Goal: Participate in discussion

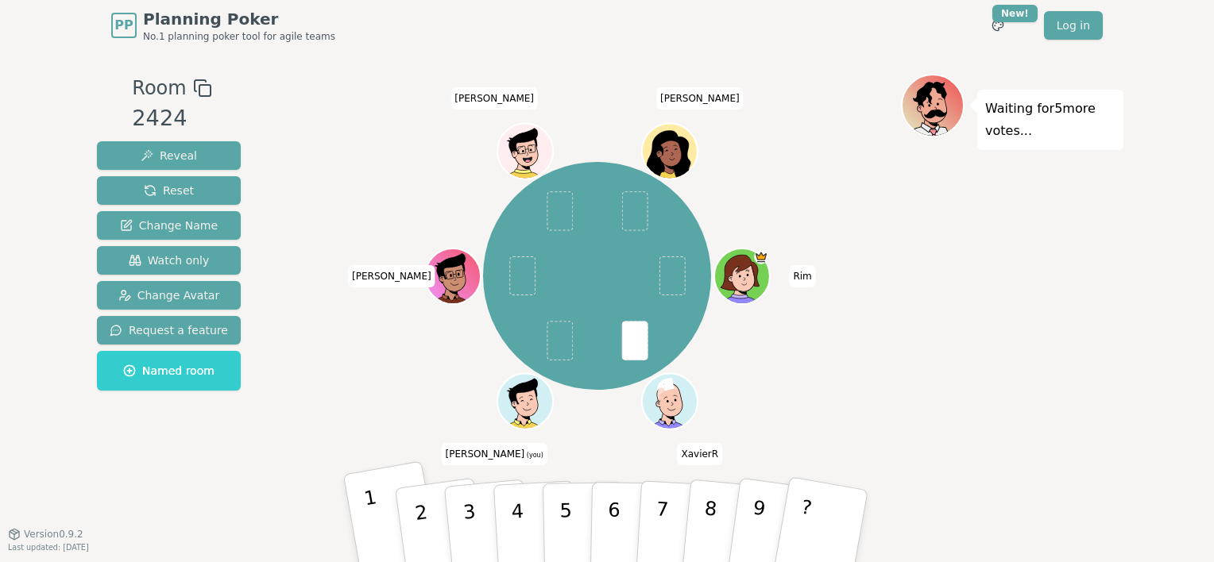
click at [375, 527] on p "1" at bounding box center [375, 529] width 27 height 87
click at [253, 460] on div "Room 2424 Reveal Reset Change Name Watch only Change Avatar Request a feature N…" at bounding box center [607, 292] width 1033 height 437
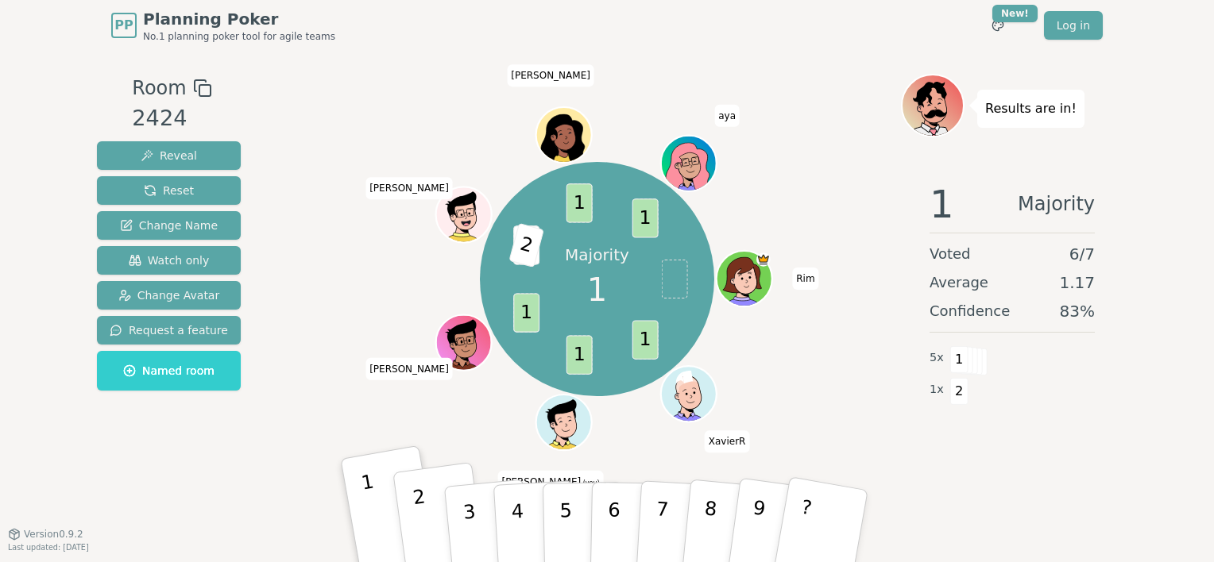
click at [417, 526] on p "2" at bounding box center [423, 528] width 24 height 87
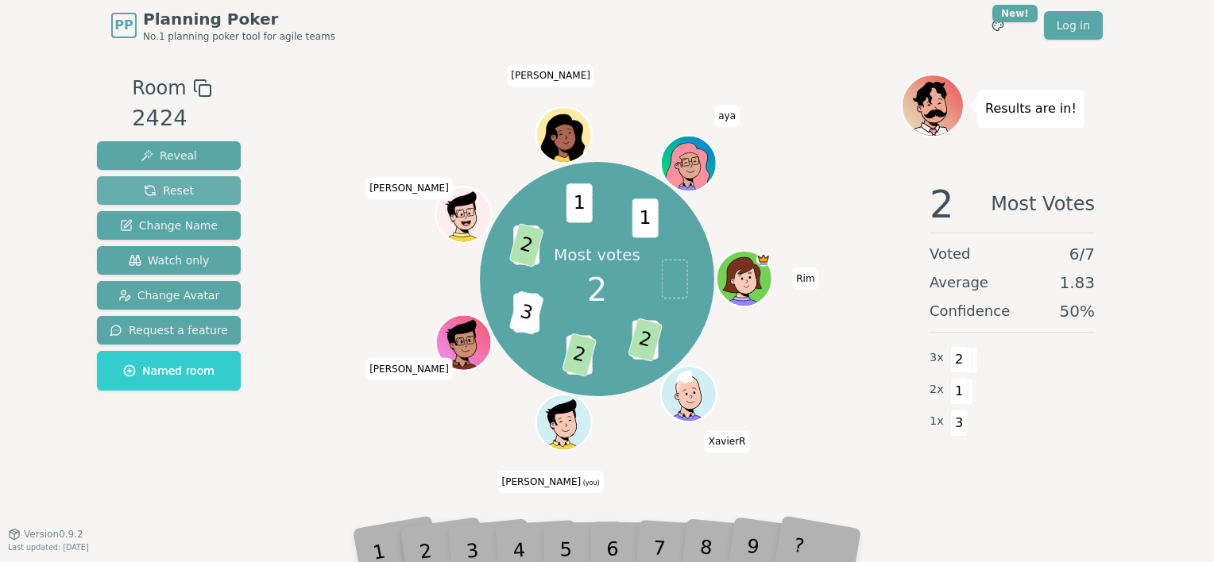
click at [207, 184] on button "Reset" at bounding box center [169, 190] width 144 height 29
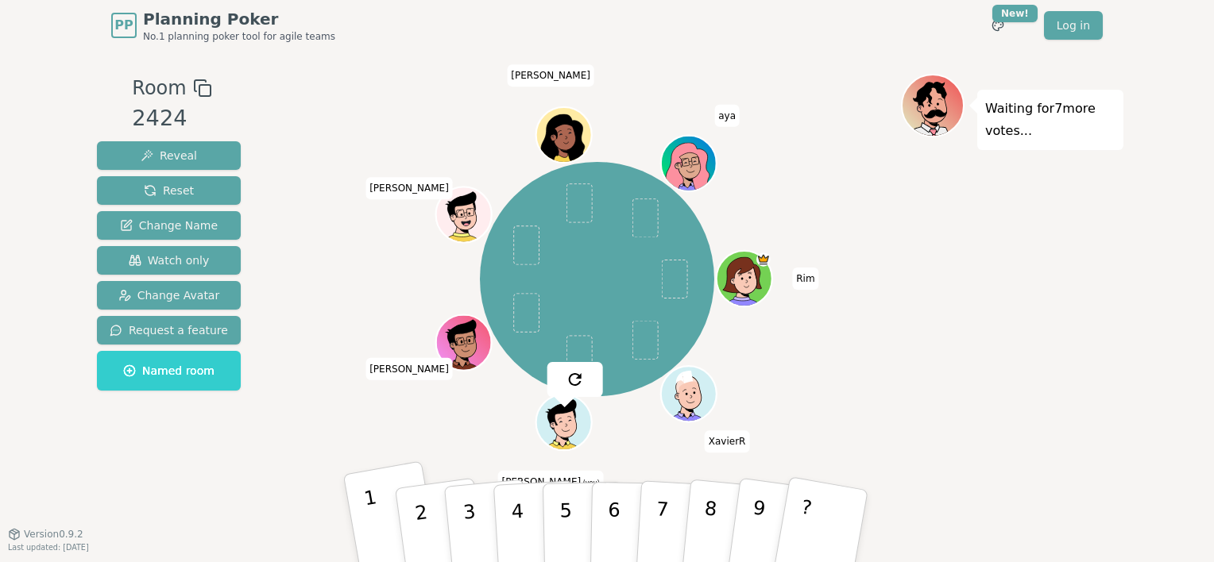
click at [384, 545] on button "1" at bounding box center [392, 526] width 99 height 131
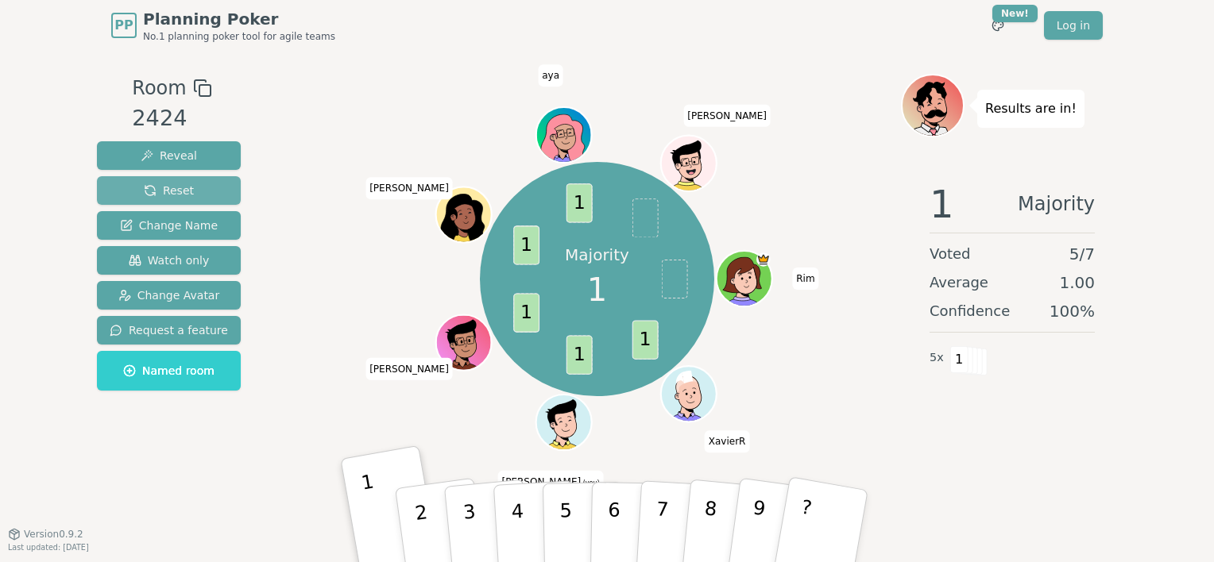
click at [196, 195] on button "Reset" at bounding box center [169, 190] width 144 height 29
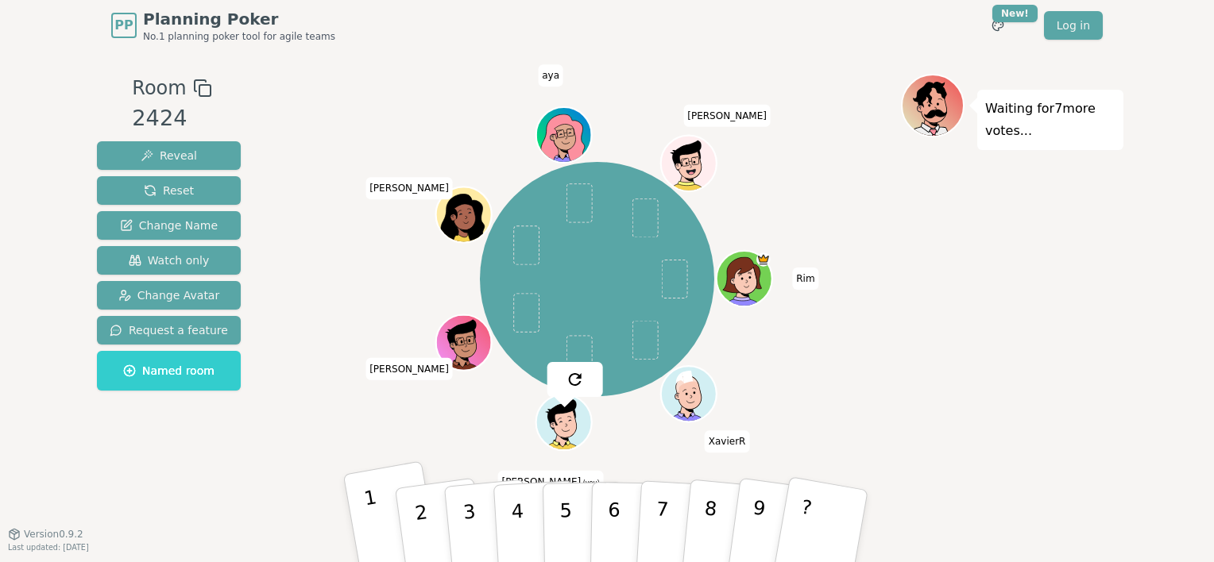
click at [384, 490] on button "1" at bounding box center [392, 526] width 99 height 131
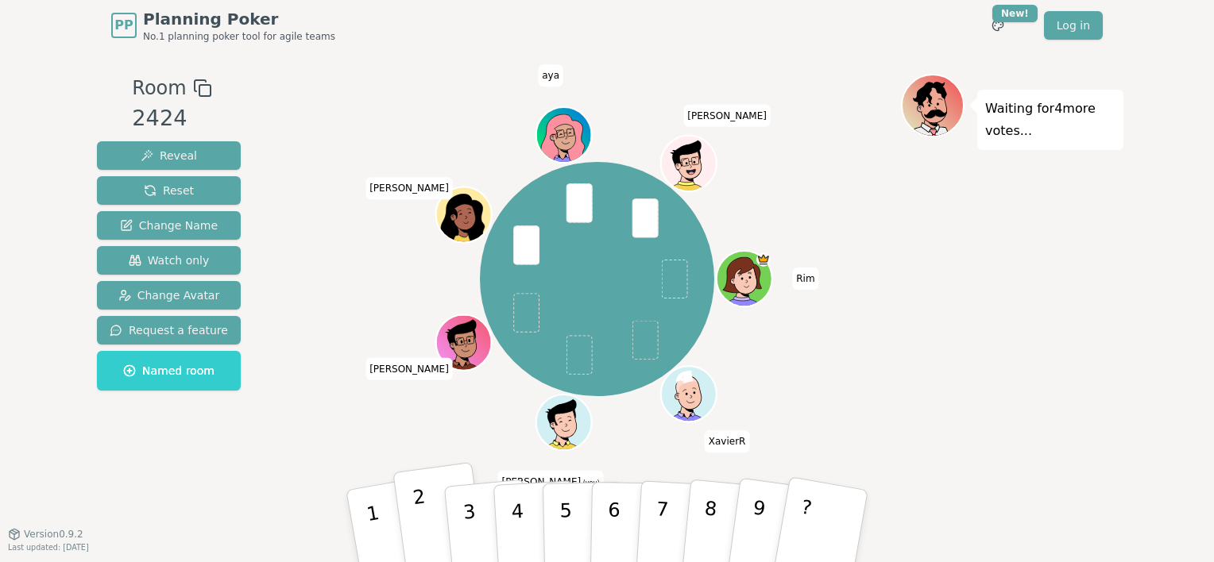
click at [426, 537] on p "2" at bounding box center [423, 528] width 24 height 87
click at [1111, 249] on div "Waiting for 2 more votes..." at bounding box center [1012, 292] width 222 height 437
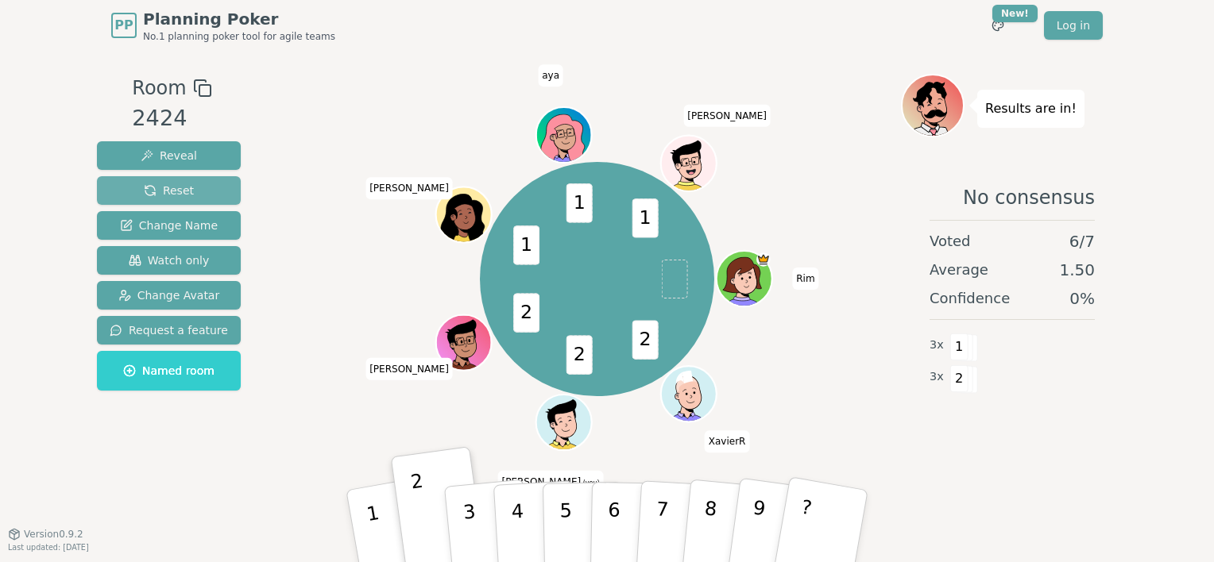
click at [152, 191] on span "Reset" at bounding box center [169, 191] width 50 height 16
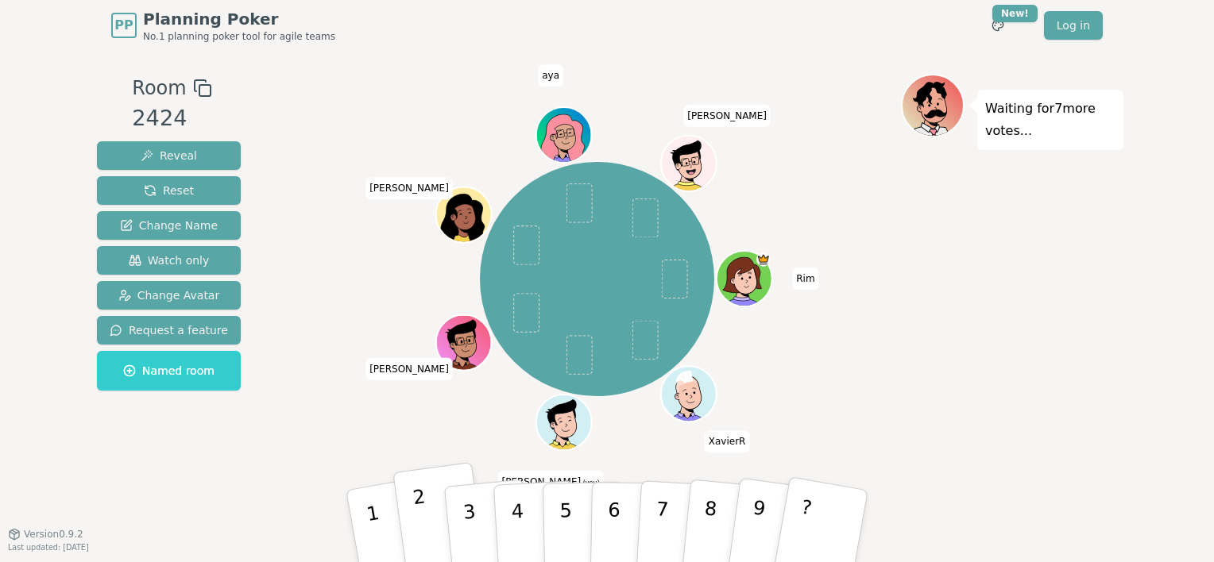
click at [416, 535] on button "2" at bounding box center [439, 526] width 95 height 129
click at [1010, 323] on div "Waiting for 6 more votes..." at bounding box center [1012, 292] width 222 height 437
click at [480, 519] on button "3" at bounding box center [487, 527] width 91 height 126
click at [512, 512] on p "4" at bounding box center [518, 527] width 17 height 87
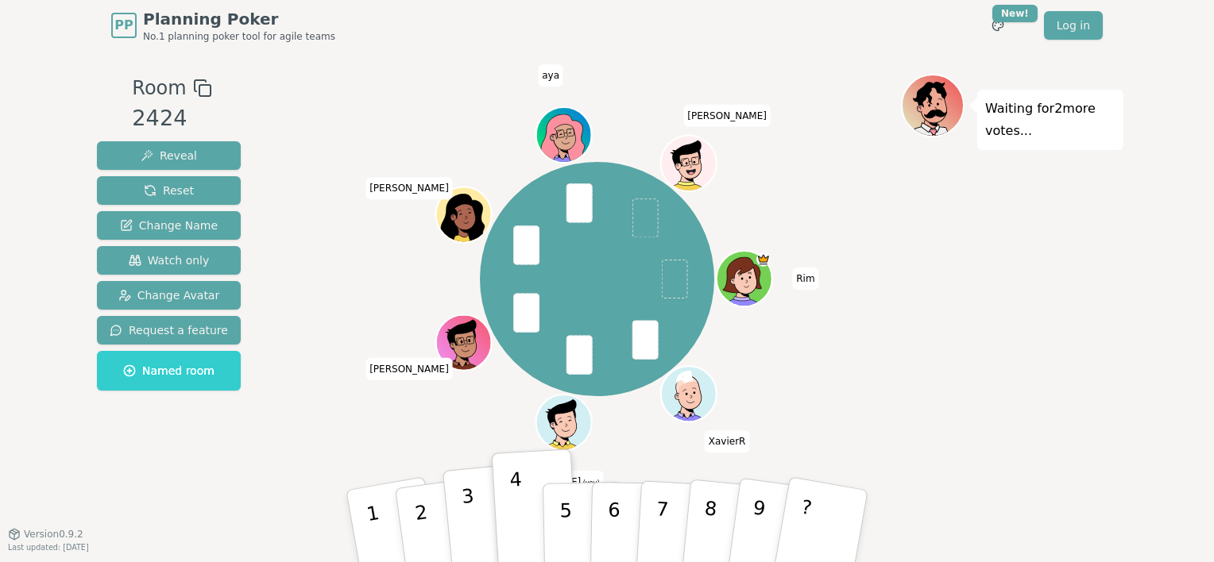
click at [473, 519] on p "3" at bounding box center [471, 528] width 21 height 87
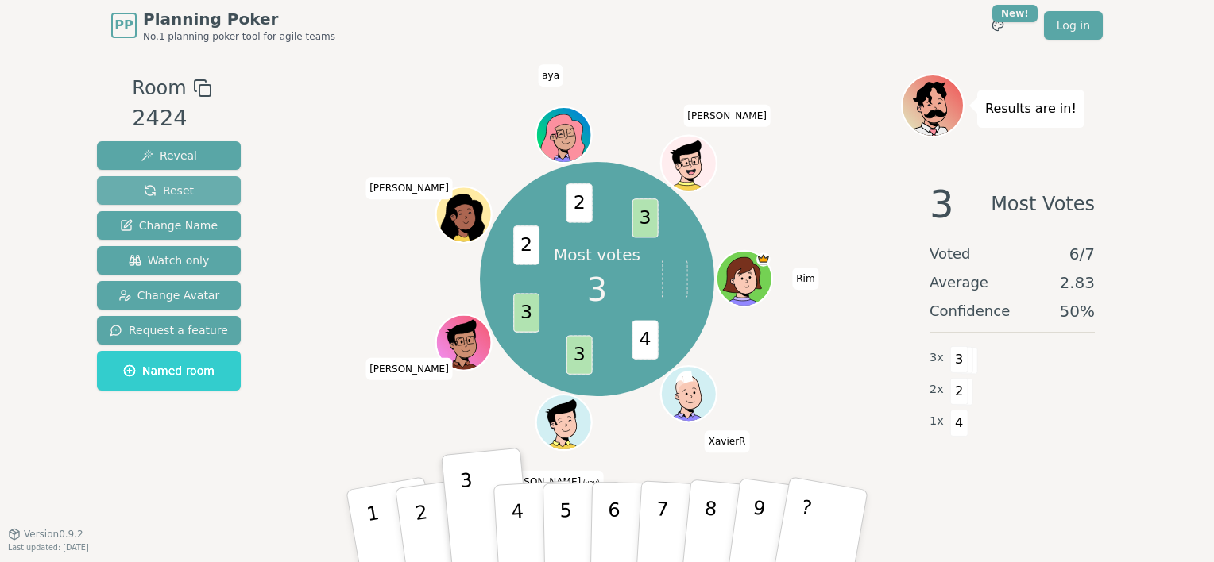
click at [206, 184] on button "Reset" at bounding box center [169, 190] width 144 height 29
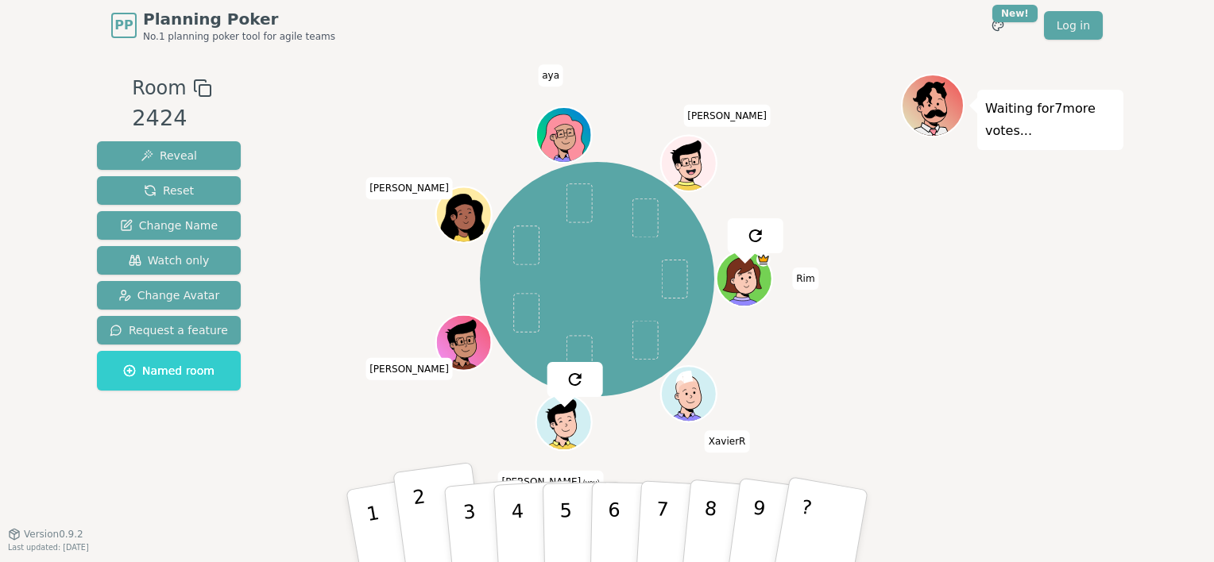
click at [434, 503] on button "2" at bounding box center [439, 526] width 95 height 129
